Goal: Task Accomplishment & Management: Use online tool/utility

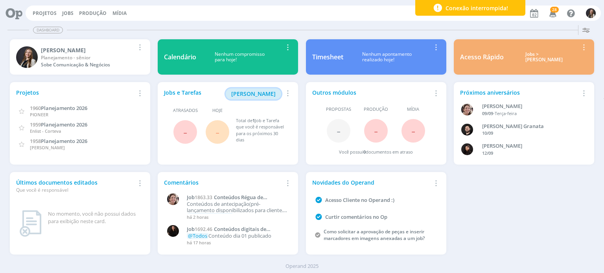
click at [251, 94] on span "[PERSON_NAME]" at bounding box center [253, 93] width 44 height 7
click at [258, 96] on span "[PERSON_NAME]" at bounding box center [253, 93] width 44 height 7
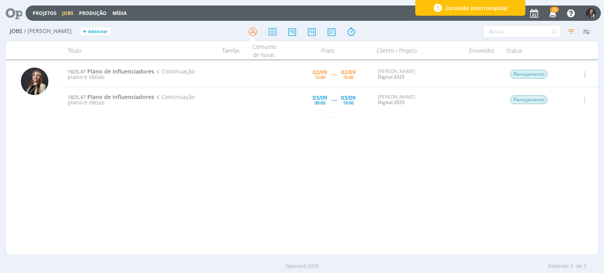
click at [589, 14] on img "button" at bounding box center [591, 13] width 10 height 10
click at [454, 25] on div "Filtros Filtrar [GEOGRAPHIC_DATA] Tipo Jobs e Tarefas Data Esta semana + Atrasa…" at bounding box center [499, 31] width 189 height 13
click at [132, 72] on span "Plano de influenciadores" at bounding box center [120, 71] width 67 height 7
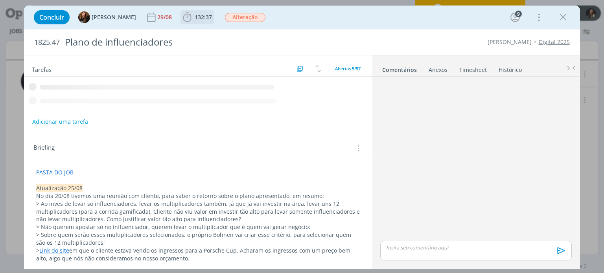
click at [195, 18] on span "132:37" at bounding box center [203, 16] width 17 height 7
click at [0, 0] on button "Apontar" at bounding box center [0, 0] width 0 height 0
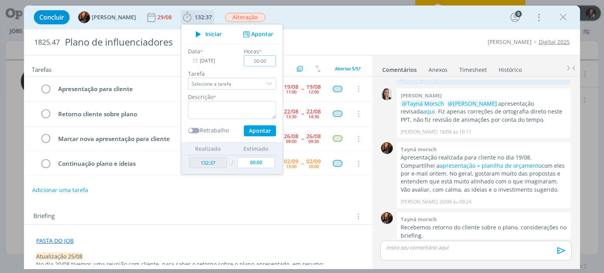
scroll to position [22, 0]
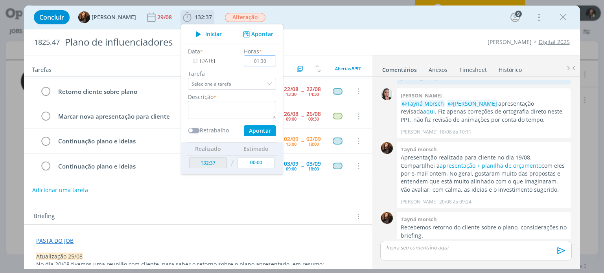
type input "01:30"
click at [225, 111] on textarea "dialog" at bounding box center [232, 110] width 88 height 18
type textarea "r"
type textarea "finalização de 3 opções de ideias"
click at [259, 130] on button "Apontar" at bounding box center [260, 130] width 32 height 11
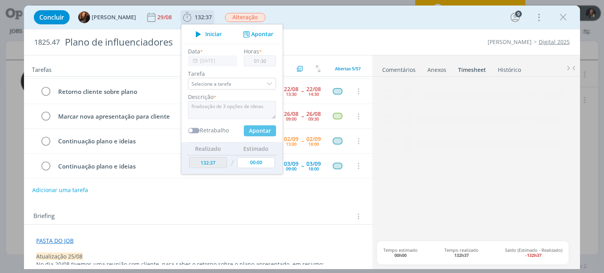
type input "134:07"
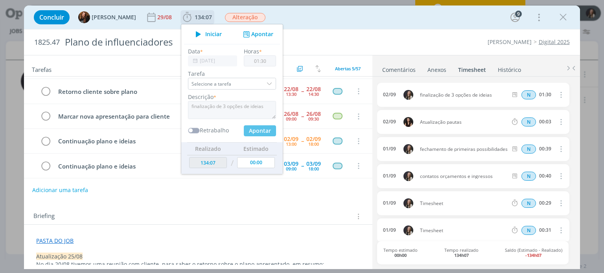
type input "00:00"
click at [252, 34] on button "Apontar" at bounding box center [257, 34] width 33 height 8
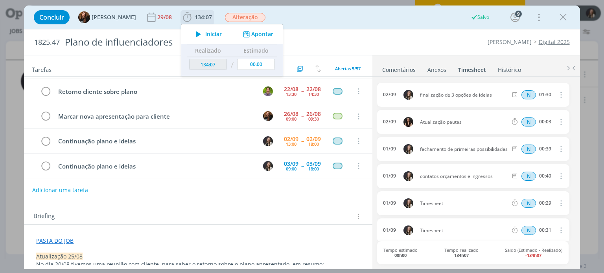
click at [254, 37] on button "Apontar" at bounding box center [257, 34] width 33 height 8
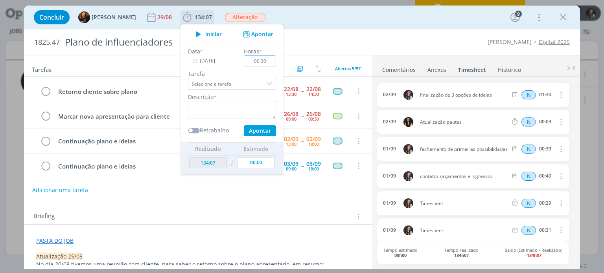
type input "00:30"
click at [264, 108] on textarea "dialog" at bounding box center [232, 110] width 88 height 18
type textarea "check interno"
click at [255, 133] on button "Apontar" at bounding box center [260, 130] width 32 height 11
type input "134:37"
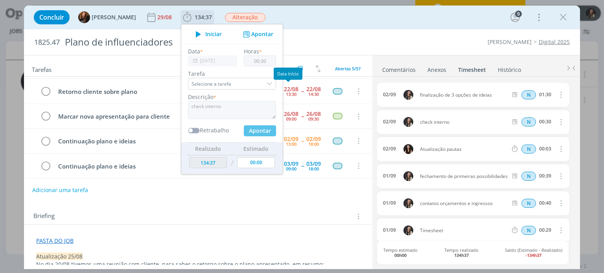
type input "00:00"
click at [205, 37] on span "Iniciar" at bounding box center [213, 34] width 17 height 6
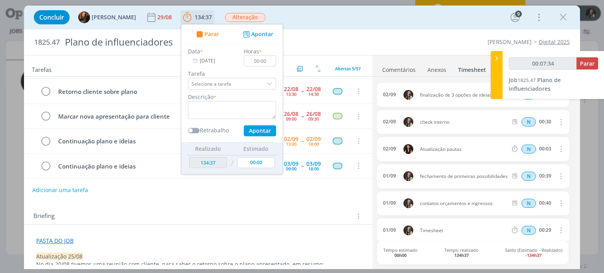
type input "00:07:35"
click at [208, 37] on span "Parar" at bounding box center [211, 34] width 15 height 6
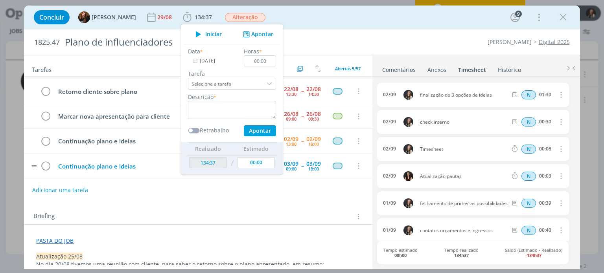
type input "134:45"
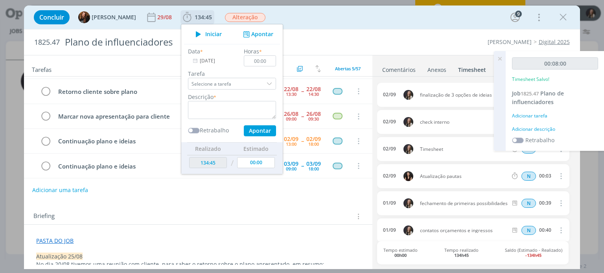
click at [201, 39] on button "Iniciar" at bounding box center [206, 34] width 31 height 11
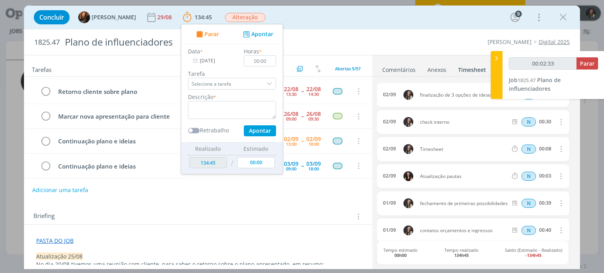
click at [316, 223] on div "Briefing Briefings Predefinidos Versões do Briefing Ver Briefing do Projeto" at bounding box center [198, 214] width 348 height 21
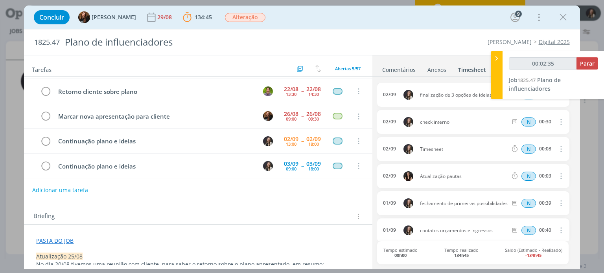
click at [396, 28] on div "Concluir Tayná Morsch 29/08 134:45 Parar Apontar Data * [DATE] Horas * 00:00 [P…" at bounding box center [302, 18] width 556 height 24
type input "00:03:13"
click at [497, 58] on icon at bounding box center [497, 58] width 8 height 8
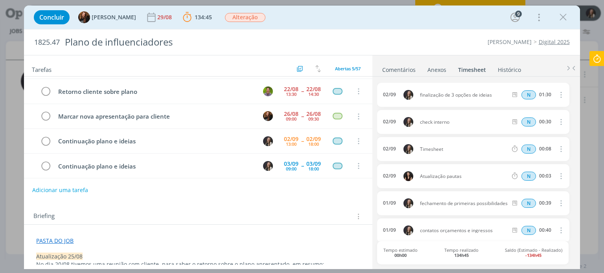
click at [592, 57] on icon at bounding box center [597, 58] width 14 height 15
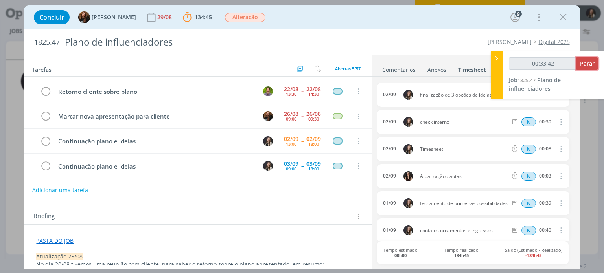
click at [592, 67] on button "Parar" at bounding box center [587, 63] width 22 height 12
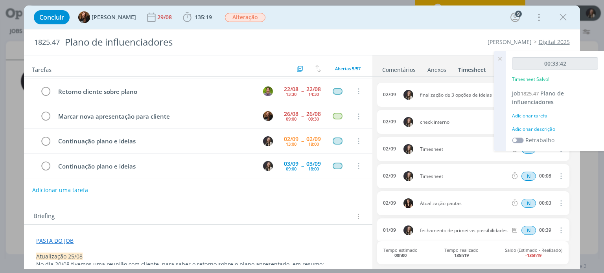
type input "00:34:00"
click at [464, 14] on div "Concluir Tayná Morsch 29/08 135:19 Iniciar Apontar Data * [DATE] Horas * 00:00 …" at bounding box center [302, 17] width 544 height 19
click at [495, 61] on icon at bounding box center [500, 58] width 14 height 15
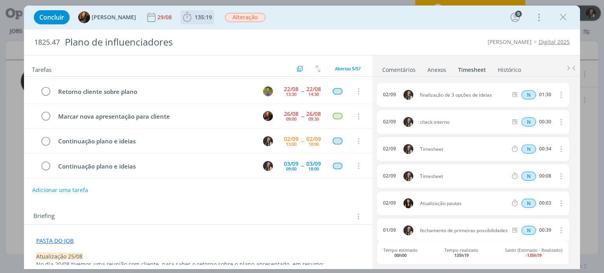
click at [181, 18] on icon "dialog" at bounding box center [187, 17] width 12 height 12
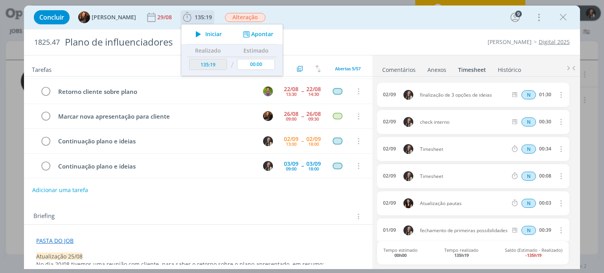
click at [197, 33] on icon "dialog" at bounding box center [198, 34] width 14 height 10
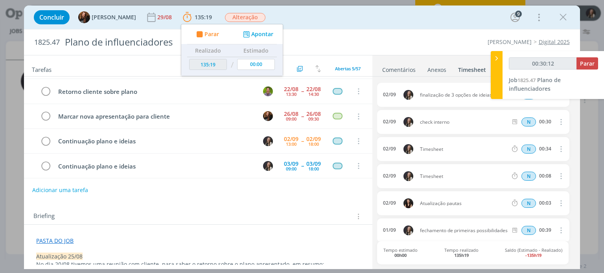
type input "00:30:14"
